Goal: Task Accomplishment & Management: Use online tool/utility

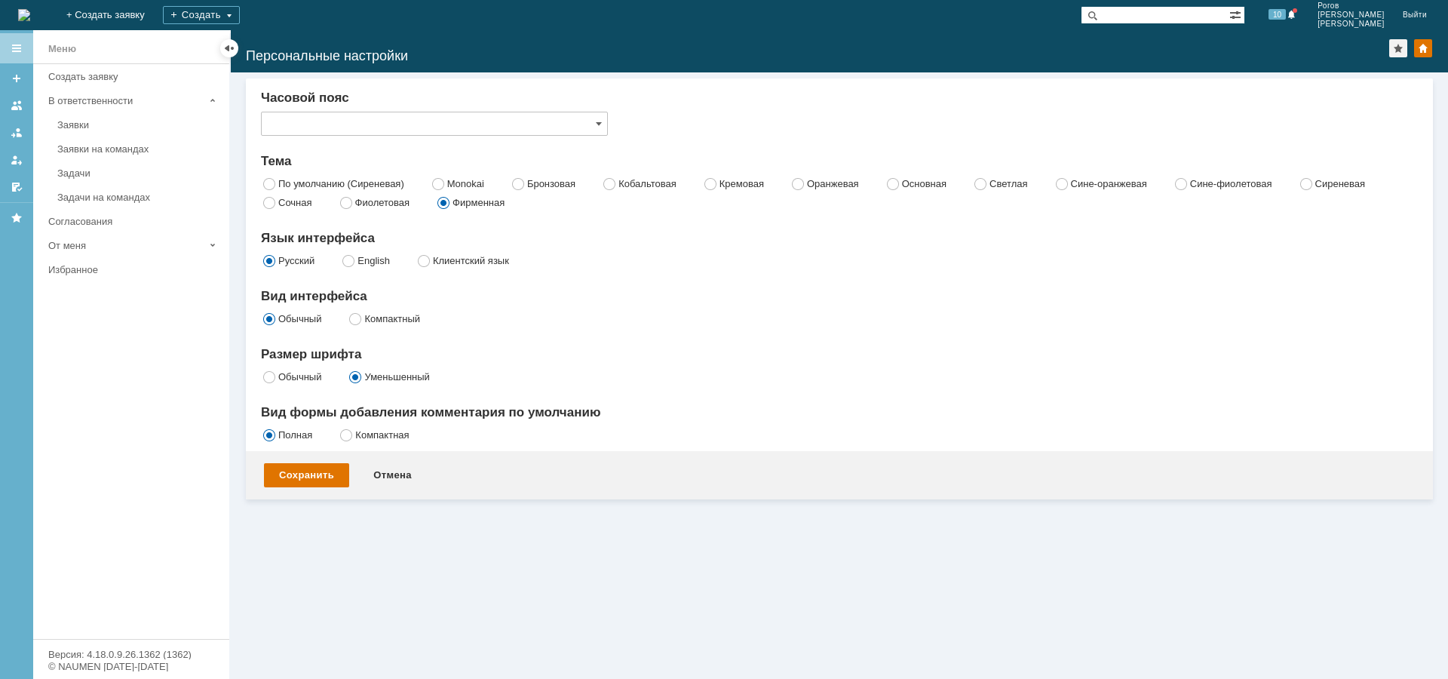
type input "Самара"
click at [98, 185] on table "Задачи на командах" at bounding box center [131, 197] width 196 height 24
click at [98, 168] on div "Задачи" at bounding box center [138, 172] width 163 height 11
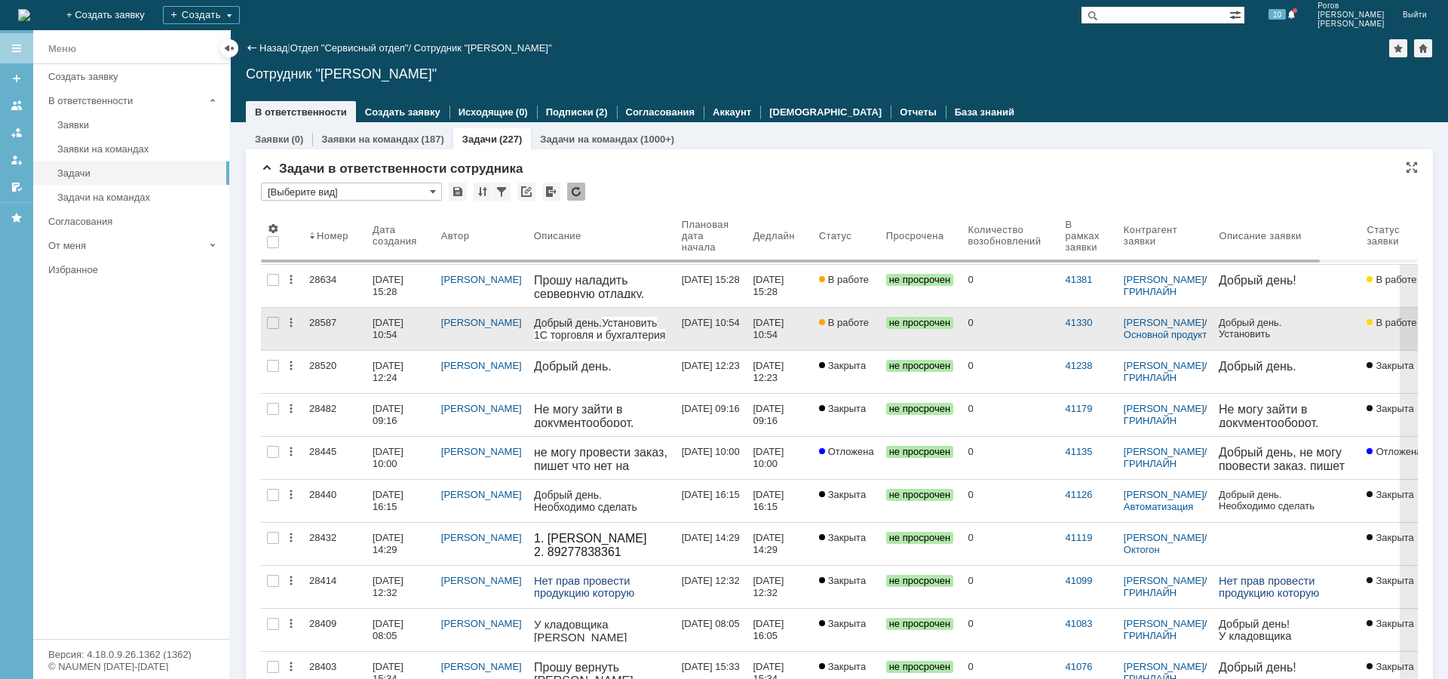
click at [321, 322] on div "28587" at bounding box center [334, 323] width 51 height 12
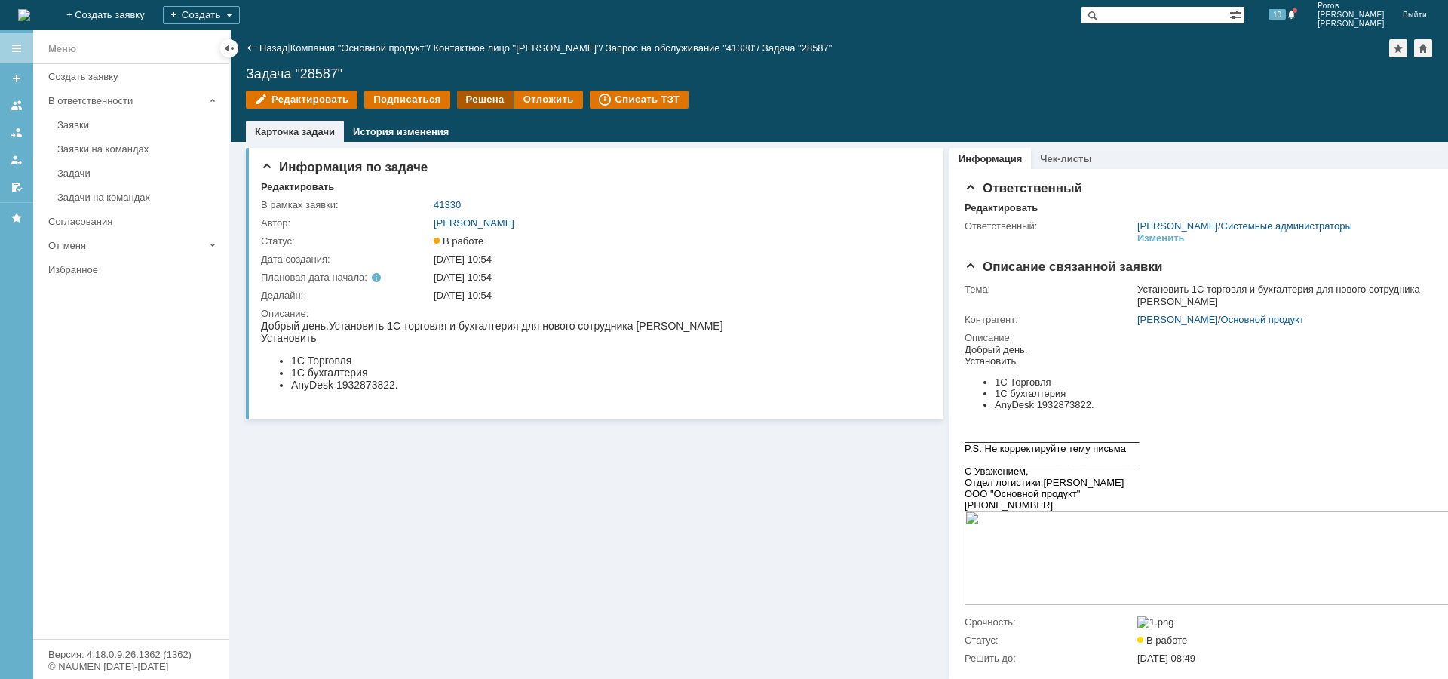
click at [465, 97] on div "Решена" at bounding box center [485, 100] width 57 height 18
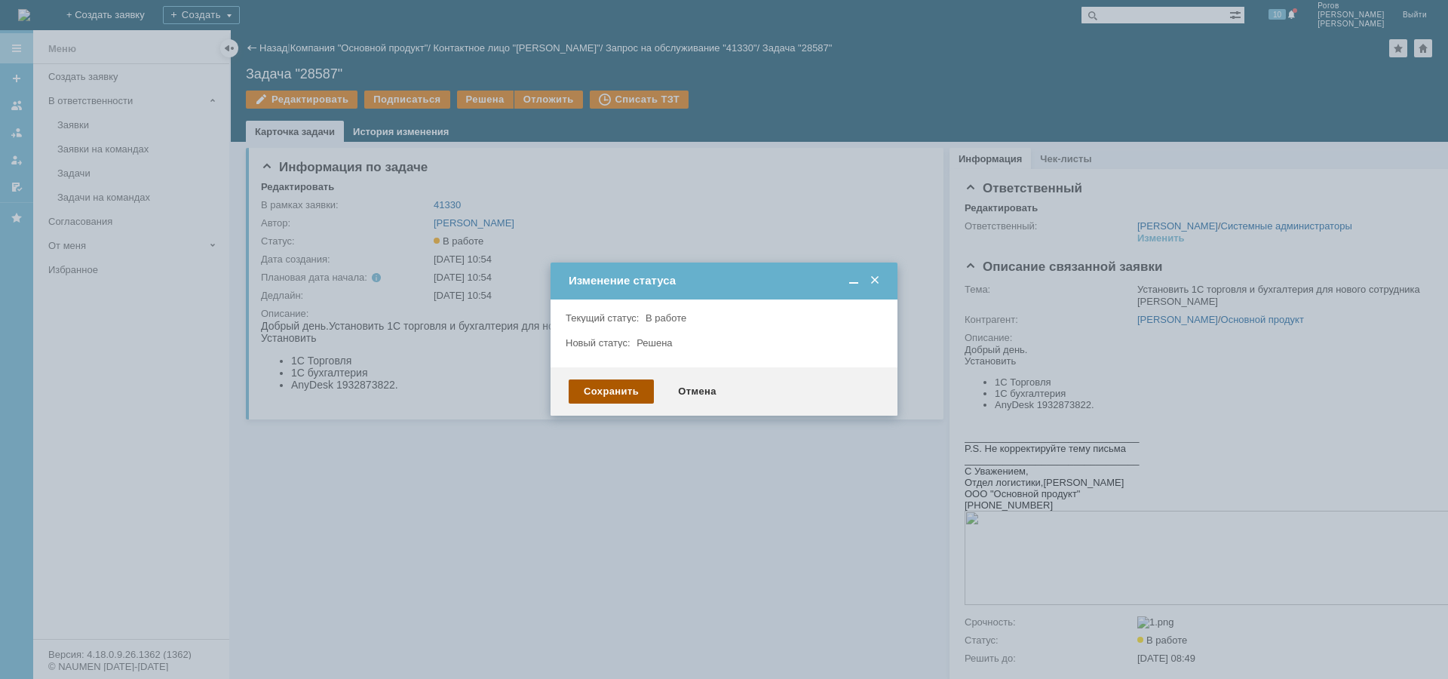
click at [618, 388] on div "Сохранить" at bounding box center [611, 391] width 85 height 24
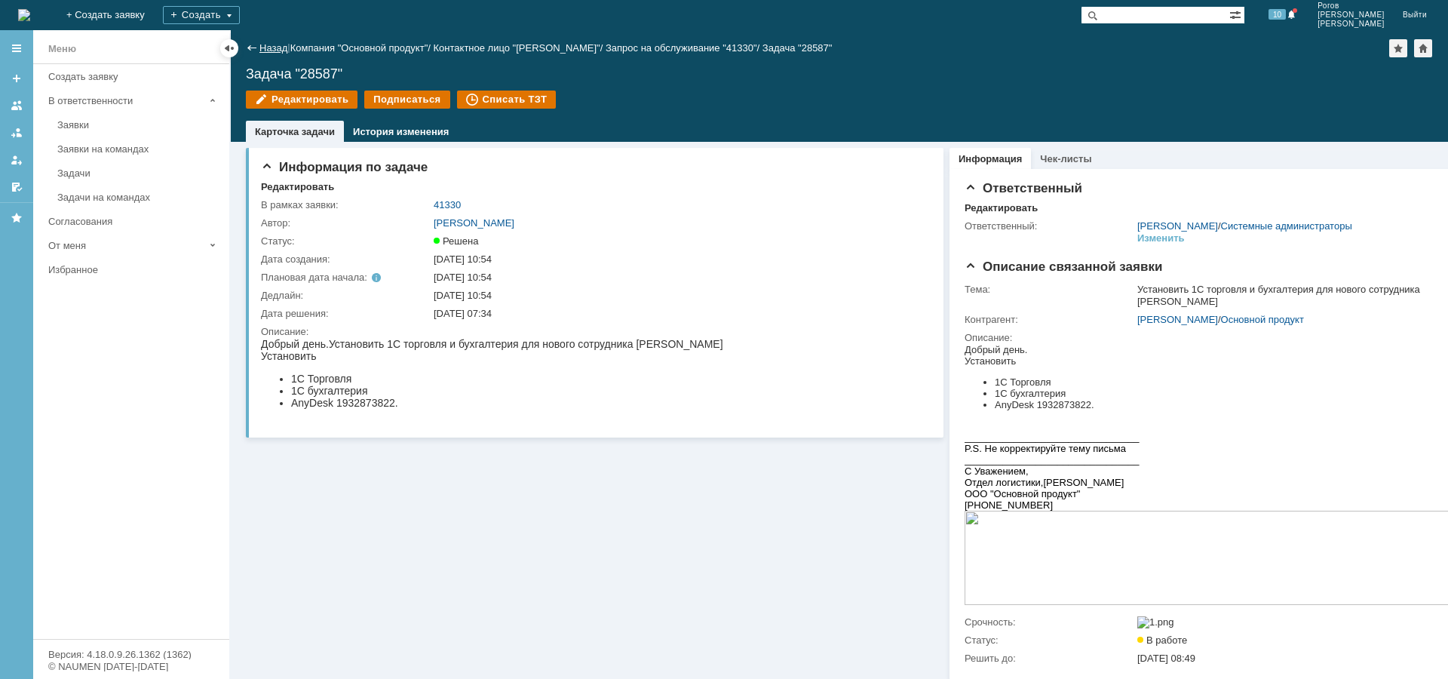
click at [264, 52] on link "Назад" at bounding box center [273, 47] width 28 height 11
